Goal: Information Seeking & Learning: Learn about a topic

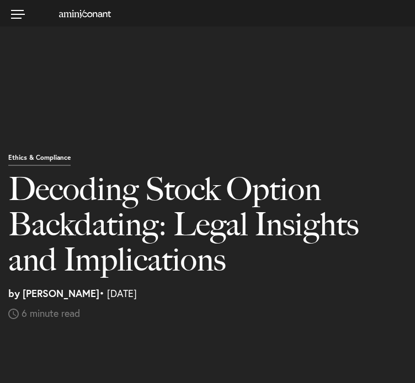
select select "MX"
select select "Austin"
select select "Business and Civil Litigation"
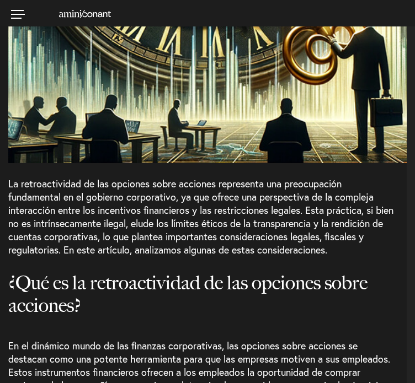
scroll to position [699, 0]
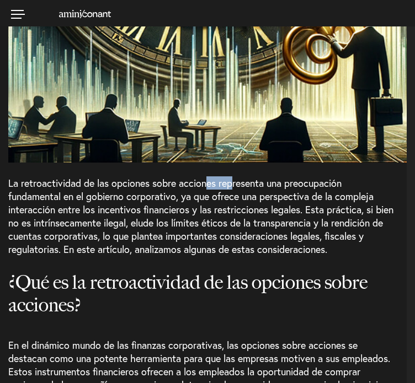
drag, startPoint x: 232, startPoint y: 185, endPoint x: 202, endPoint y: 188, distance: 29.9
click at [202, 188] on font "La retroactividad de las opciones sobre acciones representa una preocupación fu…" at bounding box center [200, 215] width 385 height 79
drag, startPoint x: 137, startPoint y: 200, endPoint x: 175, endPoint y: 193, distance: 39.3
click at [175, 193] on font "La retroactividad de las opciones sobre acciones representa una preocupación fu…" at bounding box center [200, 215] width 385 height 79
drag, startPoint x: 66, startPoint y: 199, endPoint x: 136, endPoint y: 189, distance: 70.8
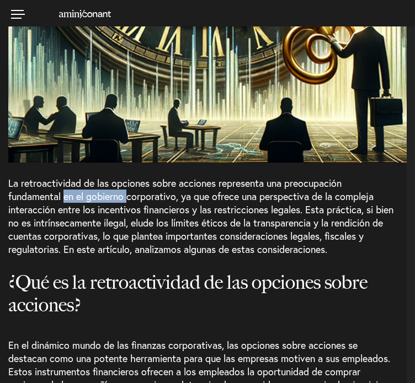
click at [136, 189] on font "La retroactividad de las opciones sobre acciones representa una preocupación fu…" at bounding box center [200, 215] width 385 height 79
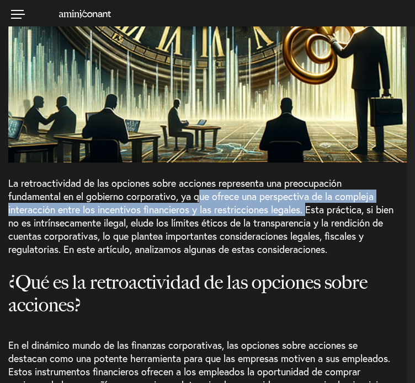
drag, startPoint x: 202, startPoint y: 200, endPoint x: 309, endPoint y: 213, distance: 107.8
click at [309, 213] on font "La retroactividad de las opciones sobre acciones representa una preocupación fu…" at bounding box center [200, 215] width 385 height 79
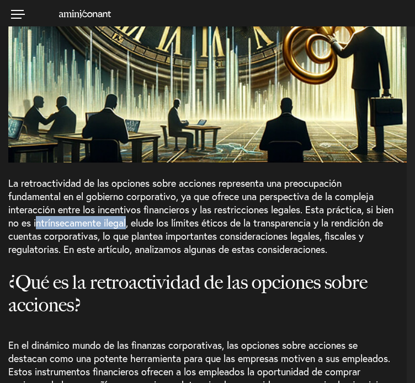
drag, startPoint x: 58, startPoint y: 221, endPoint x: 150, endPoint y: 217, distance: 92.2
click at [150, 217] on font "La retroactividad de las opciones sobre acciones representa una preocupación fu…" at bounding box center [200, 215] width 385 height 79
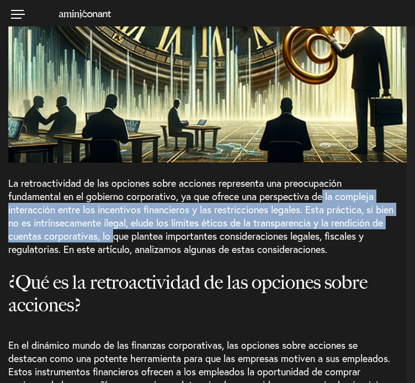
drag, startPoint x: 323, startPoint y: 198, endPoint x: 169, endPoint y: 228, distance: 157.4
click at [169, 228] on font "La retroactividad de las opciones sobre acciones representa una preocupación fu…" at bounding box center [200, 215] width 385 height 79
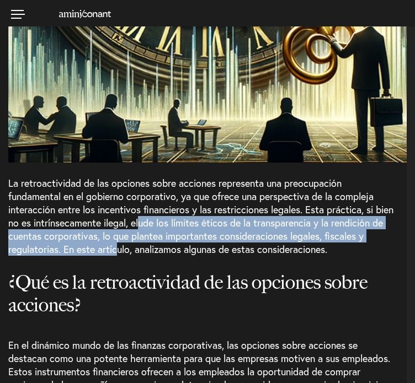
drag, startPoint x: 161, startPoint y: 221, endPoint x: 159, endPoint y: 251, distance: 31.0
click at [159, 251] on font "La retroactividad de las opciones sobre acciones representa una preocupación fu…" at bounding box center [200, 215] width 385 height 79
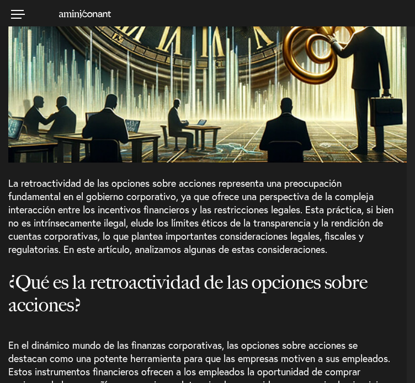
click at [302, 205] on font "La retroactividad de las opciones sobre acciones representa una preocupación fu…" at bounding box center [200, 215] width 385 height 79
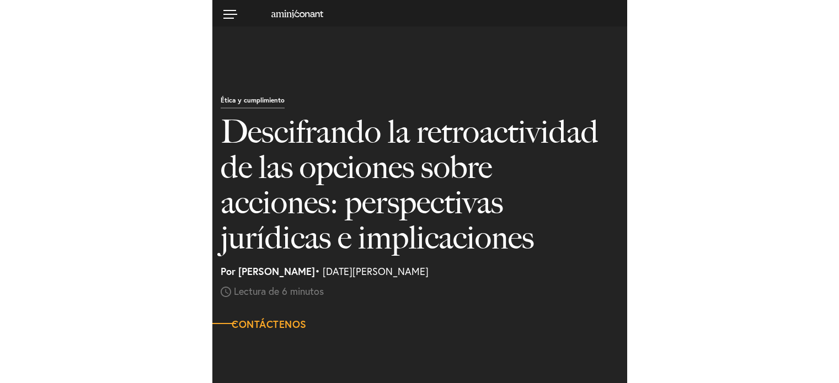
scroll to position [0, 0]
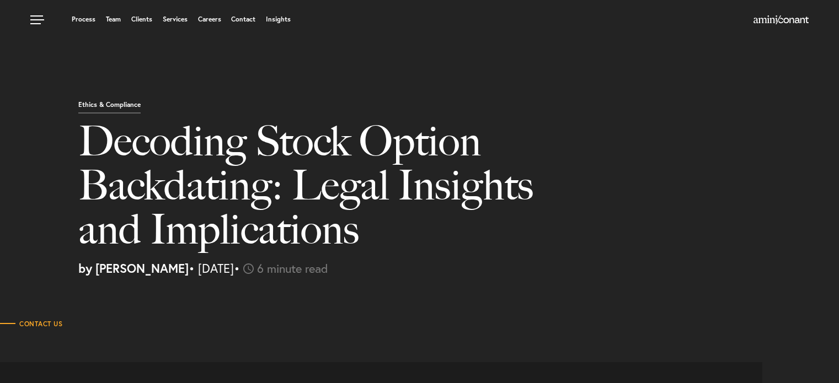
select select "MX"
select select "Austin"
select select "Business and Civil Litigation"
